Goal: Find specific page/section: Find specific page/section

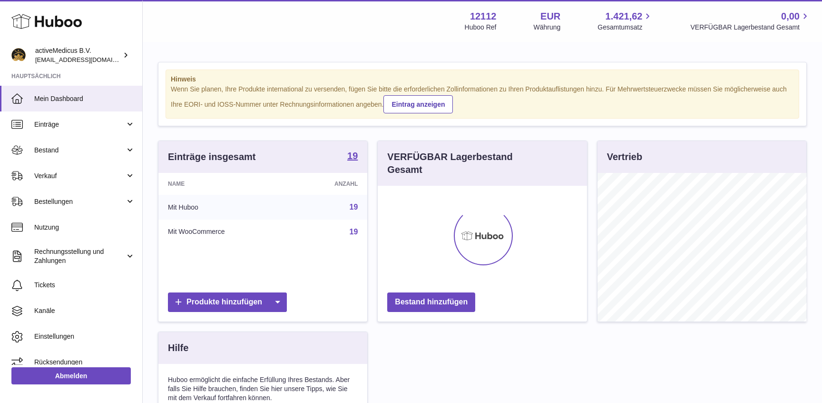
scroll to position [148, 209]
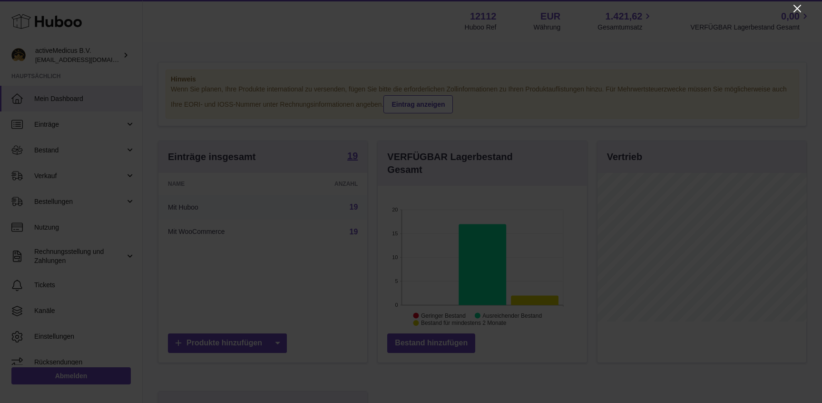
click at [799, 7] on icon "Close" at bounding box center [797, 8] width 11 height 11
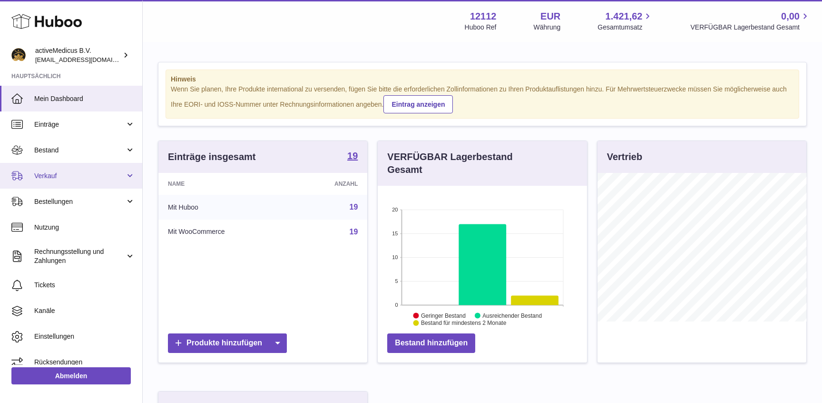
click at [71, 174] on span "Verkauf" at bounding box center [79, 175] width 91 height 9
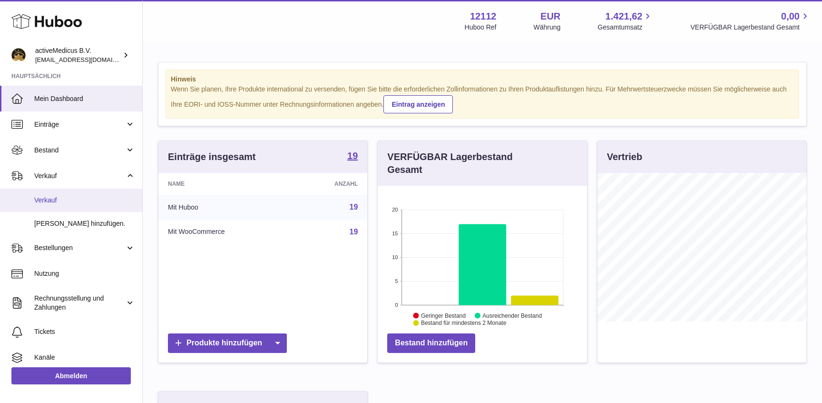
click at [70, 198] on span "Verkauf" at bounding box center [84, 200] width 101 height 9
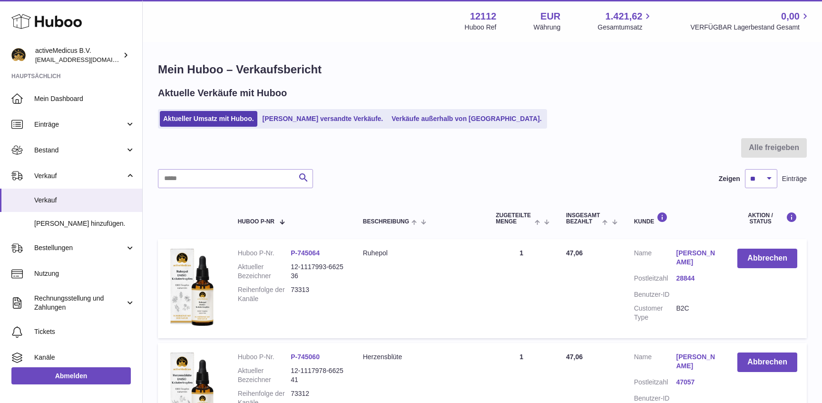
click at [211, 168] on div at bounding box center [482, 153] width 649 height 31
click at [211, 172] on input "text" at bounding box center [235, 178] width 155 height 19
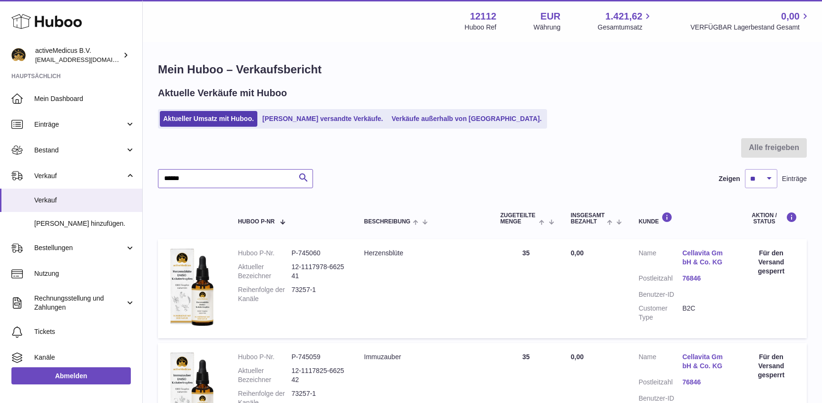
type input "******"
click at [69, 93] on link "Mein Dashboard" at bounding box center [71, 99] width 142 height 26
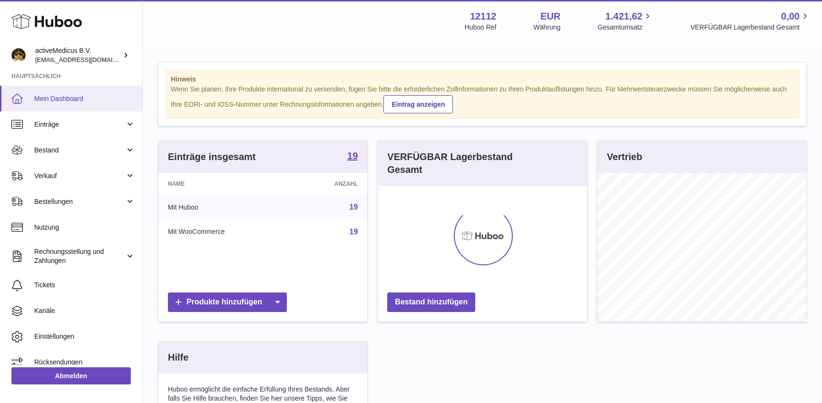
scroll to position [148, 209]
